Goal: Information Seeking & Learning: Learn about a topic

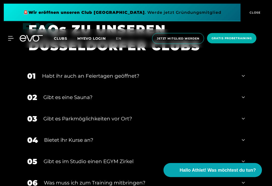
scroll to position [1408, 0]
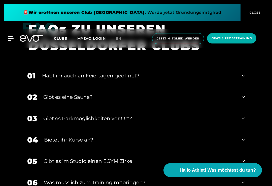
click at [243, 108] on div "02 Gibt es eine Sauna?" at bounding box center [136, 97] width 228 height 21
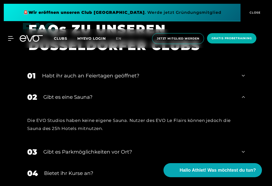
click at [243, 77] on icon at bounding box center [243, 76] width 3 height 2
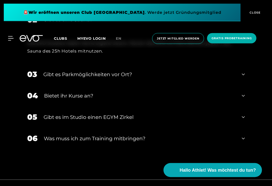
scroll to position [1532, 0]
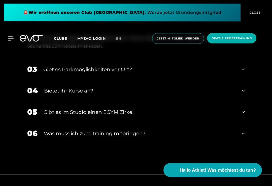
click at [242, 102] on div "04 Bietet ihr Kurse an?" at bounding box center [136, 90] width 228 height 21
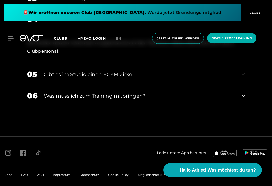
scroll to position [1604, 0]
click at [243, 77] on icon at bounding box center [243, 74] width 3 height 6
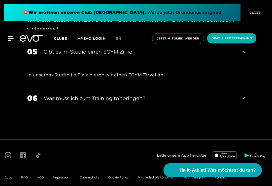
scroll to position [1638, 0]
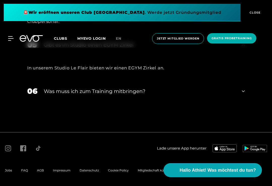
click at [241, 101] on div "06 Was muss ich zum Training mitbringen?" at bounding box center [136, 91] width 228 height 21
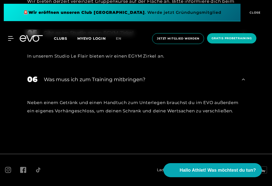
scroll to position [1672, 0]
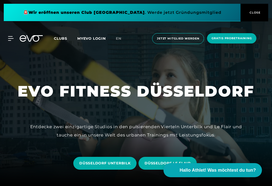
scroll to position [1, 0]
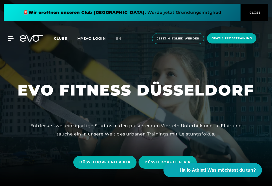
click at [8, 37] on div at bounding box center [8, 38] width 12 height 5
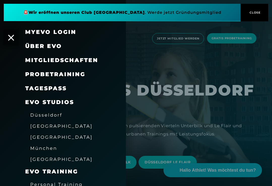
click at [89, 61] on span "Mitgliedschaften" at bounding box center [61, 60] width 73 height 7
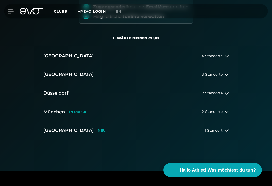
scroll to position [83, 0]
click at [224, 92] on div "2 Standorte" at bounding box center [215, 93] width 27 height 4
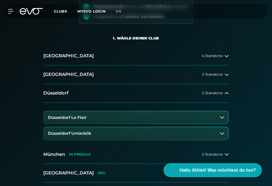
click at [223, 134] on icon at bounding box center [222, 134] width 4 height 2
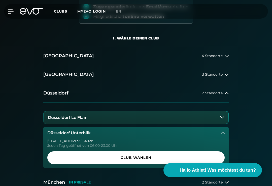
click at [134, 156] on span "Club wählen" at bounding box center [135, 157] width 165 height 5
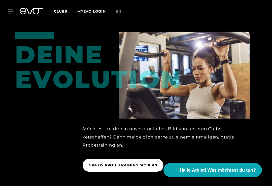
scroll to position [772, 0]
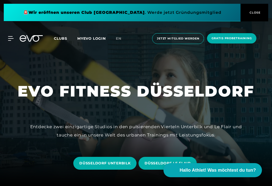
click at [251, 12] on span "CLOSE" at bounding box center [254, 12] width 12 height 5
